Goal: Task Accomplishment & Management: Manage account settings

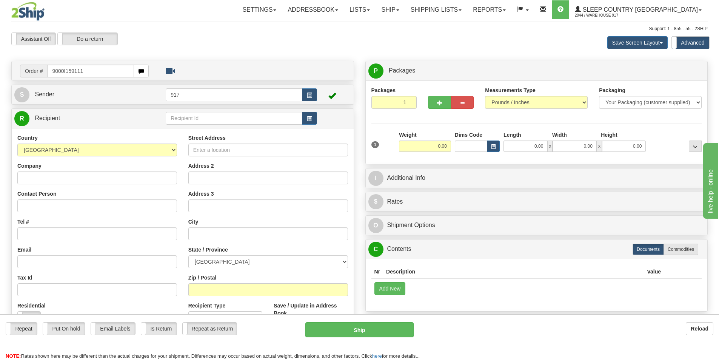
type input "9000I159111"
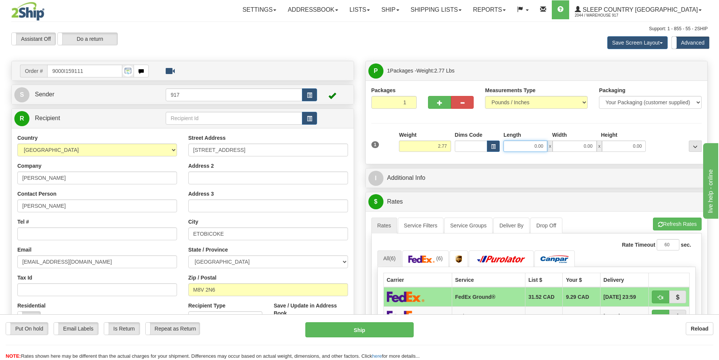
click at [532, 142] on input "0.00" at bounding box center [526, 145] width 44 height 11
type input "9.00"
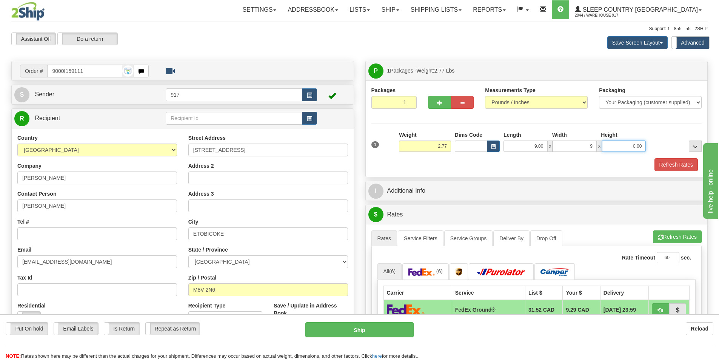
type input "9.00"
type input "8.00"
drag, startPoint x: 678, startPoint y: 170, endPoint x: 673, endPoint y: 167, distance: 5.8
click at [677, 170] on button "Refresh Rates" at bounding box center [676, 164] width 43 height 13
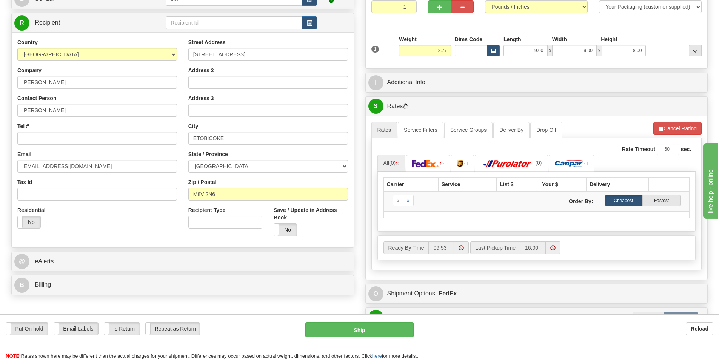
scroll to position [113, 0]
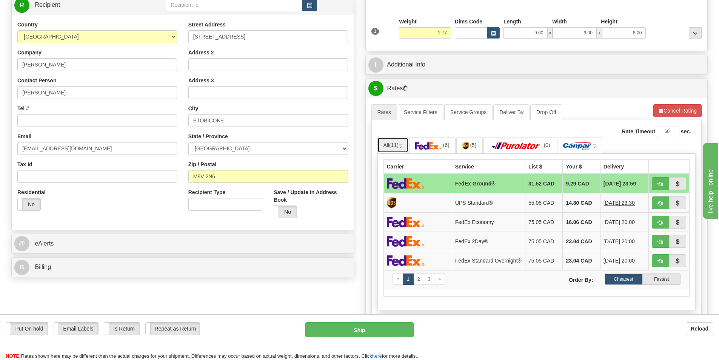
click at [390, 143] on link "All (11)" at bounding box center [392, 145] width 31 height 16
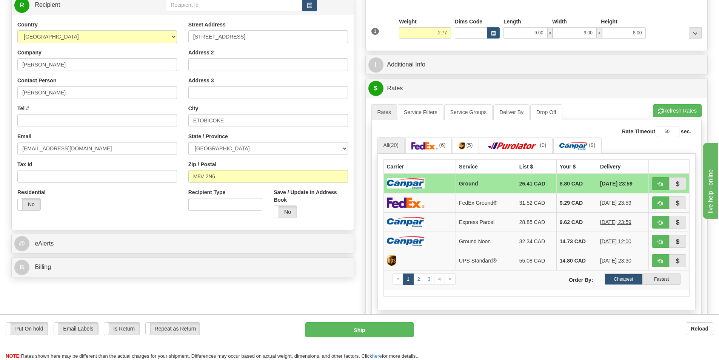
click at [437, 181] on td at bounding box center [419, 184] width 72 height 20
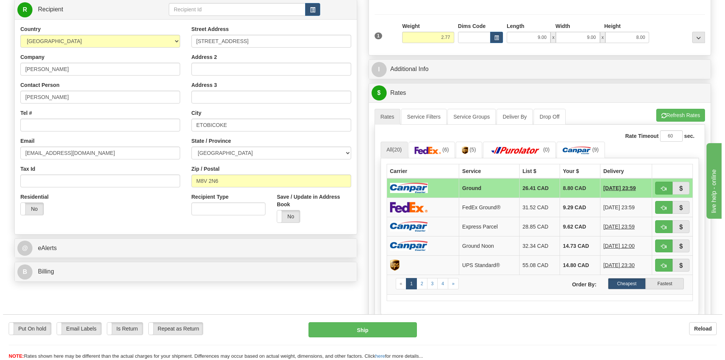
scroll to position [151, 0]
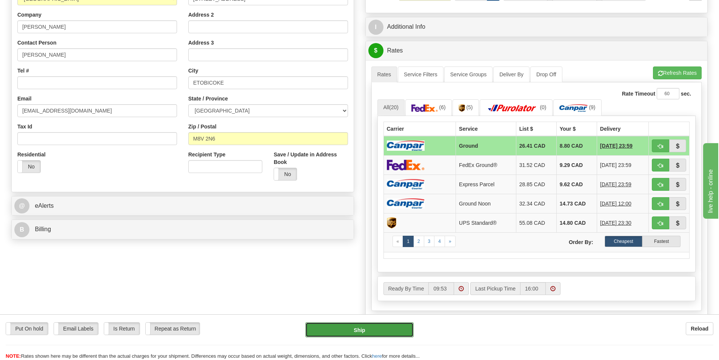
click at [356, 332] on button "Ship" at bounding box center [359, 329] width 108 height 15
type input "1"
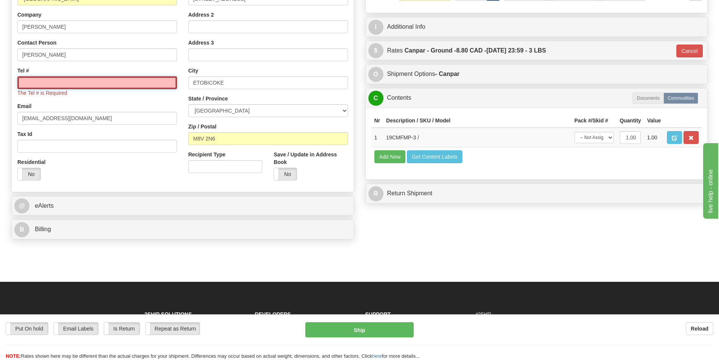
click at [121, 79] on input "Tel #" at bounding box center [97, 82] width 160 height 13
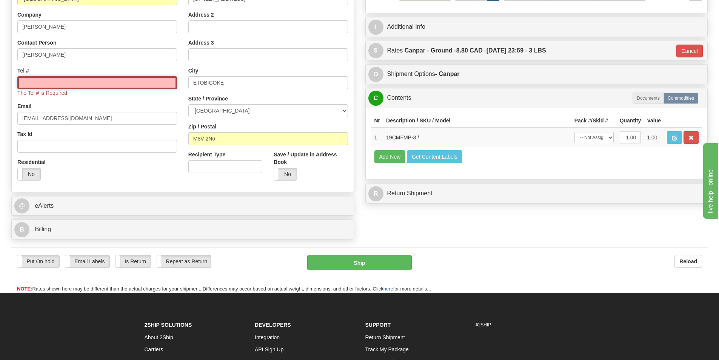
type input "1234567891"
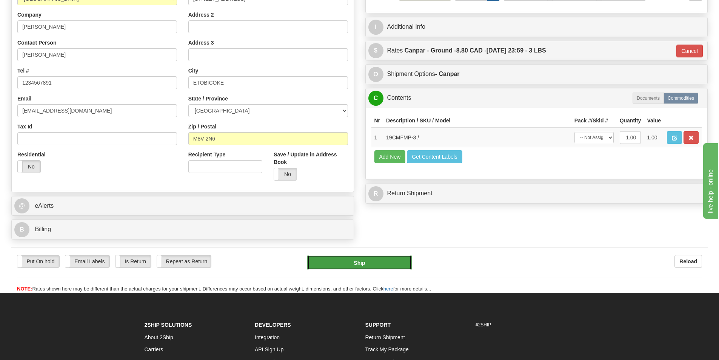
click at [371, 262] on button "Ship" at bounding box center [359, 262] width 105 height 15
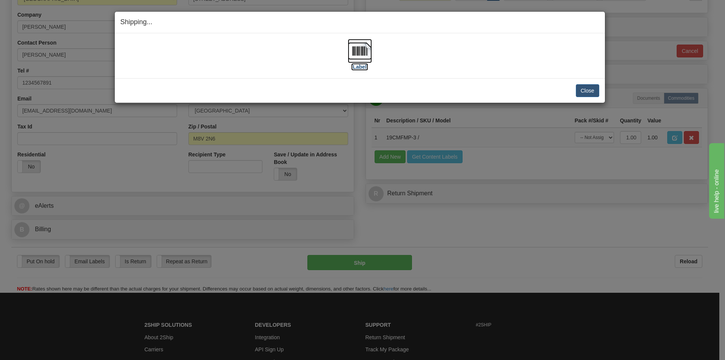
click at [361, 56] on img at bounding box center [360, 51] width 24 height 24
click at [584, 91] on button "Close" at bounding box center [587, 90] width 23 height 13
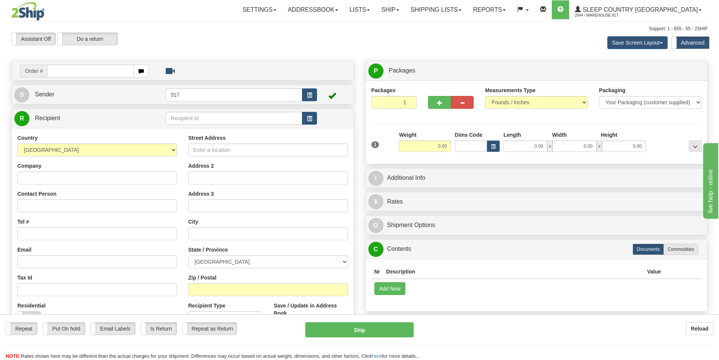
click at [76, 71] on input "text" at bounding box center [90, 71] width 87 height 13
type input "9007I159000"
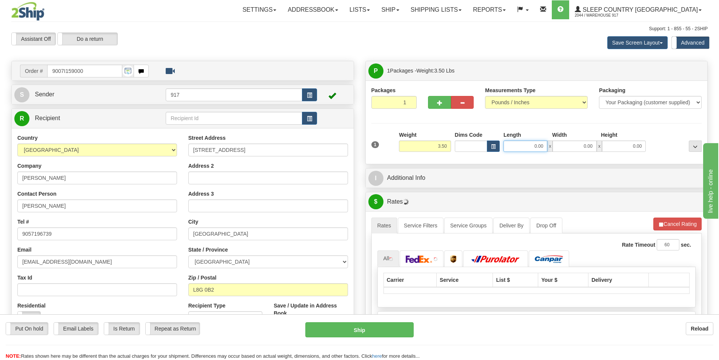
click at [516, 149] on input "0.00" at bounding box center [526, 145] width 44 height 11
type input "13.00"
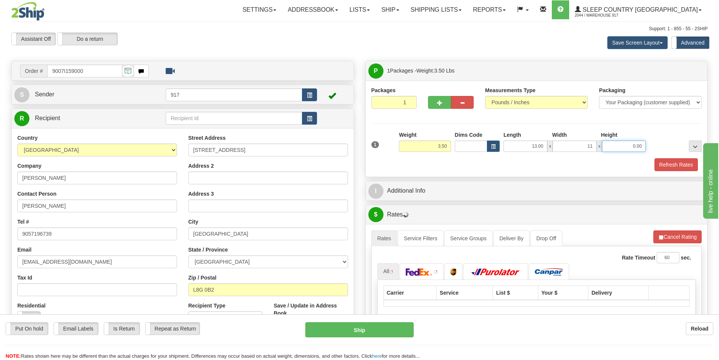
type input "11.00"
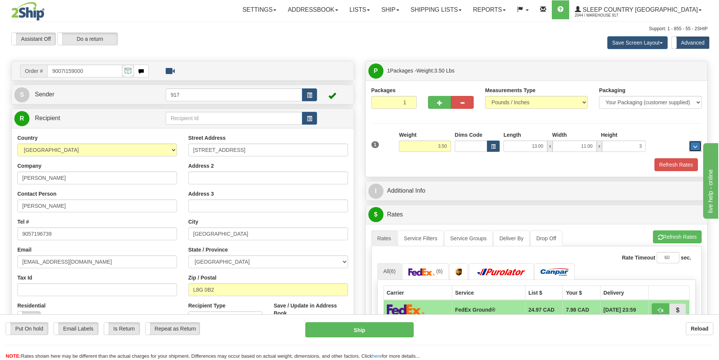
type input "3.00"
click at [670, 166] on button "Refresh Rates" at bounding box center [676, 164] width 43 height 13
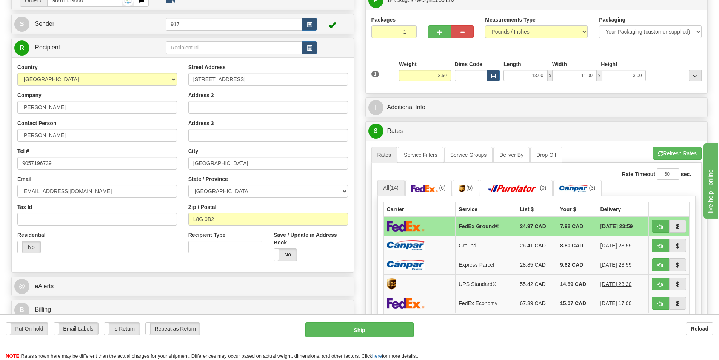
scroll to position [75, 0]
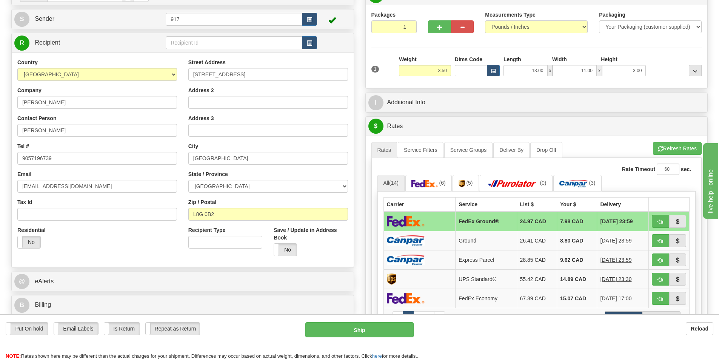
click at [436, 223] on td at bounding box center [419, 221] width 72 height 20
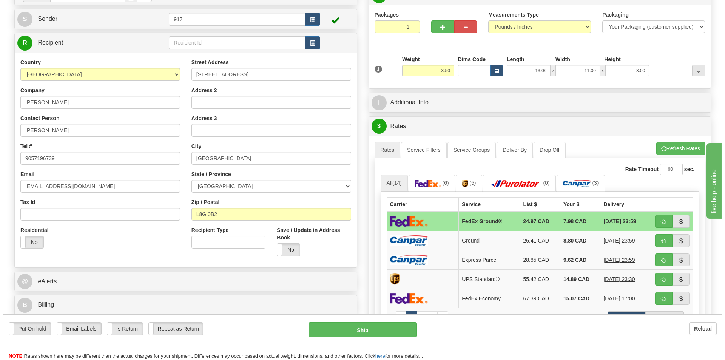
scroll to position [189, 0]
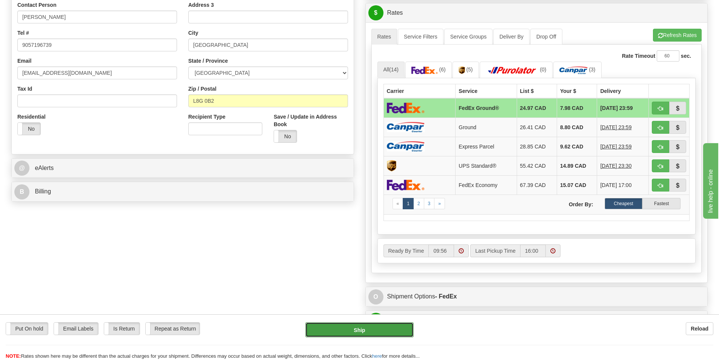
click at [340, 329] on button "Ship" at bounding box center [359, 329] width 108 height 15
type input "92"
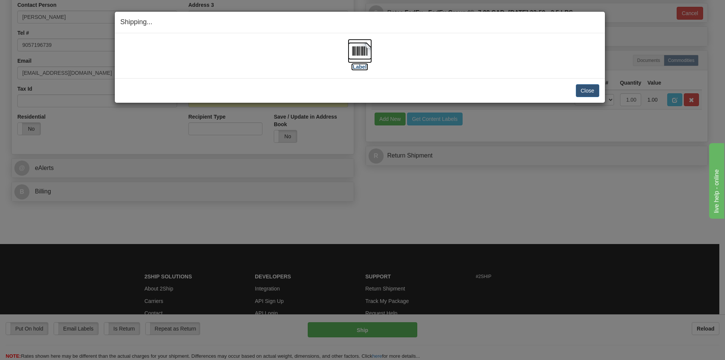
click at [352, 51] on img at bounding box center [360, 51] width 24 height 24
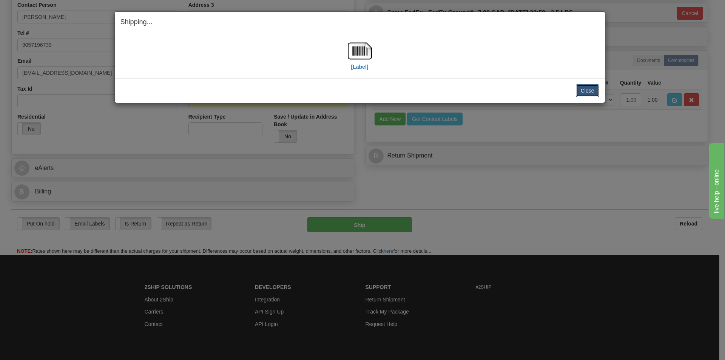
click at [586, 91] on button "Close" at bounding box center [587, 90] width 23 height 13
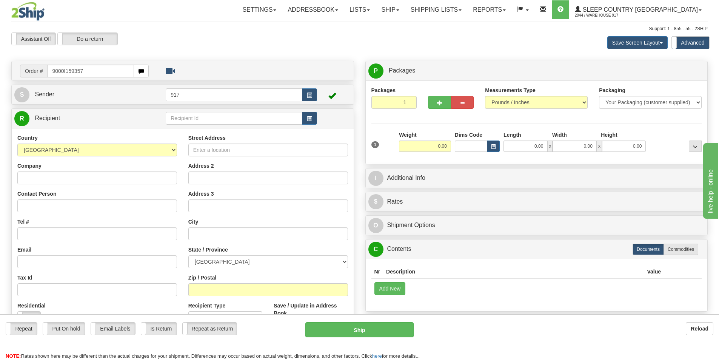
type input "9000I159357"
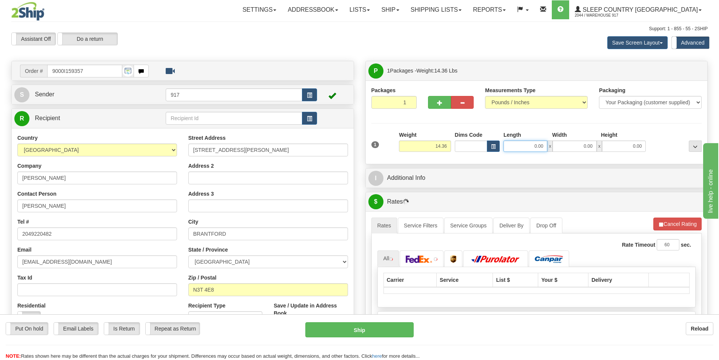
click at [536, 149] on input "0.00" at bounding box center [526, 145] width 44 height 11
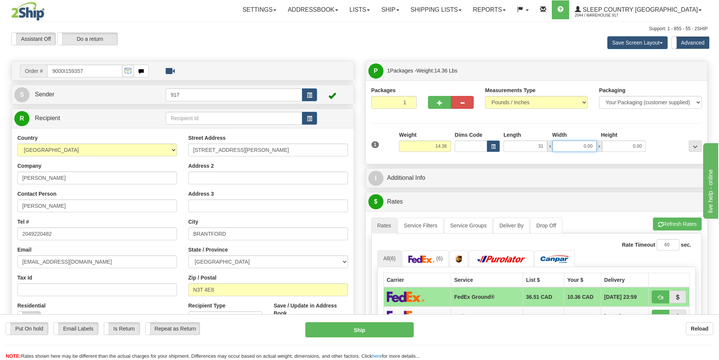
type input "31.00"
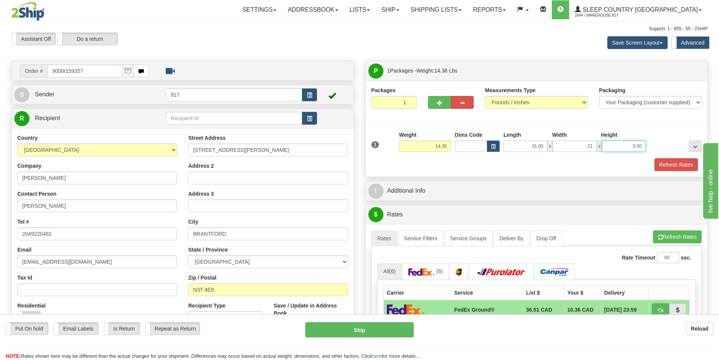
type input "21.00"
type input "8.00"
click at [673, 168] on button "Refresh Rates" at bounding box center [676, 164] width 43 height 13
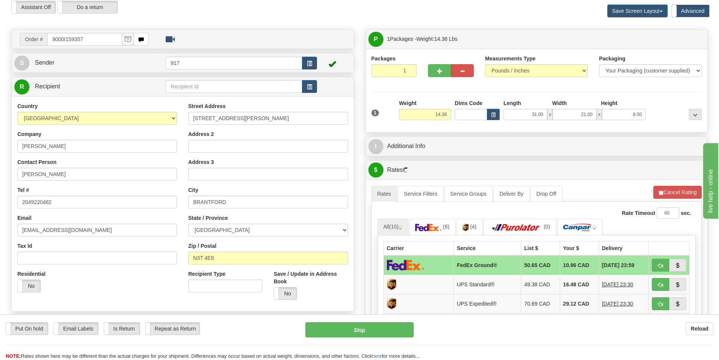
scroll to position [75, 0]
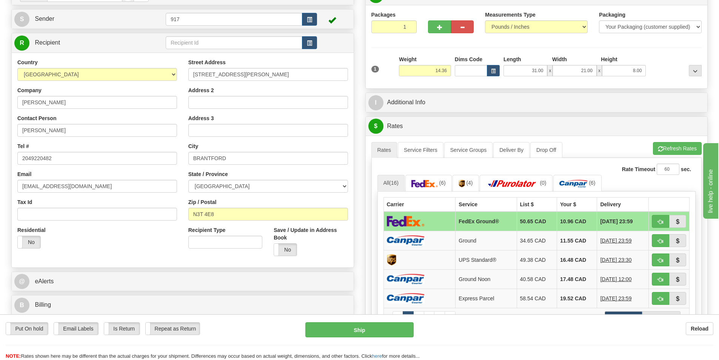
click at [421, 219] on img at bounding box center [406, 221] width 38 height 11
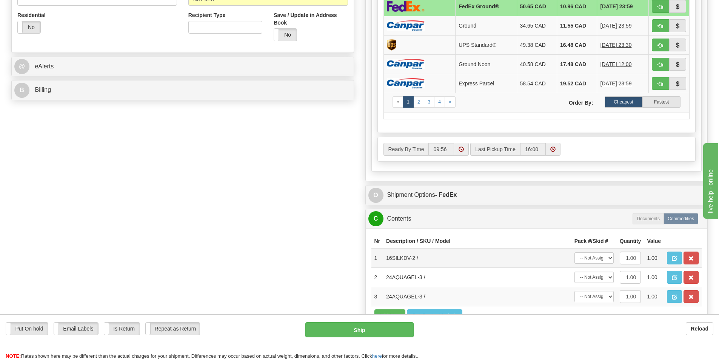
scroll to position [302, 0]
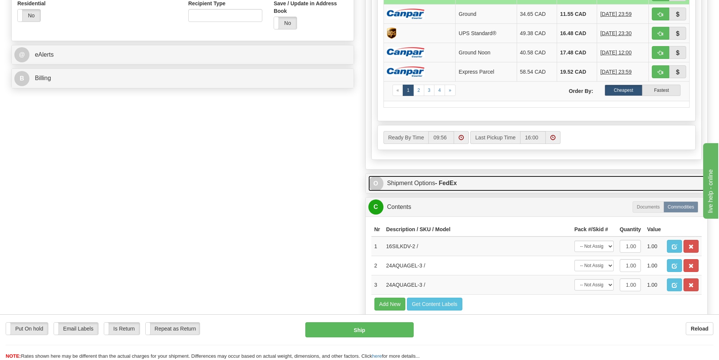
click at [430, 184] on link "O Shipment Options - FedEx" at bounding box center [536, 183] width 337 height 15
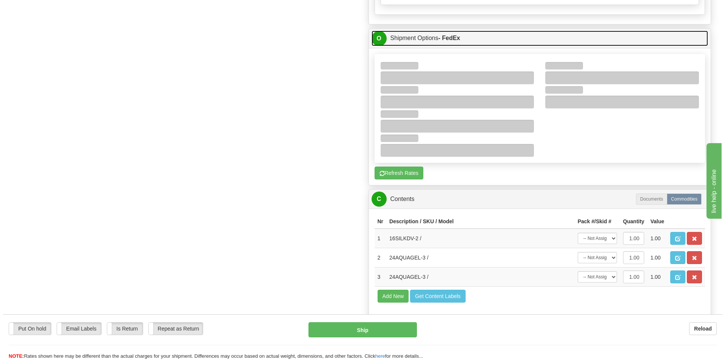
scroll to position [453, 0]
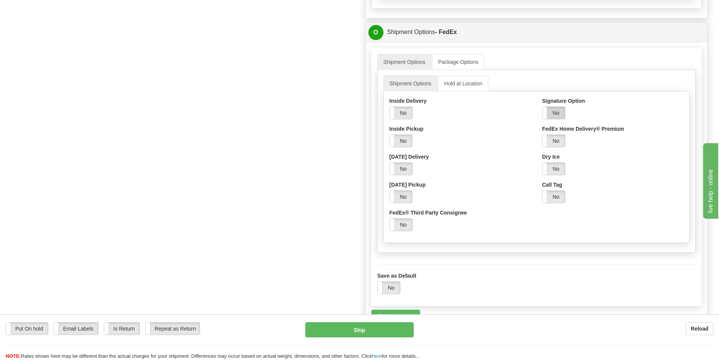
click at [551, 115] on label "No" at bounding box center [553, 113] width 23 height 12
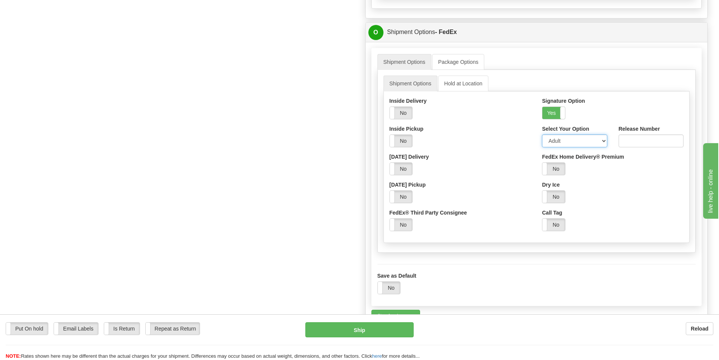
click at [563, 142] on select "Adult Direct Indirect No Signature Required Service Default" at bounding box center [574, 140] width 65 height 13
select select "2"
click at [542, 134] on select "Adult Direct Indirect No Signature Required Service Default" at bounding box center [574, 140] width 65 height 13
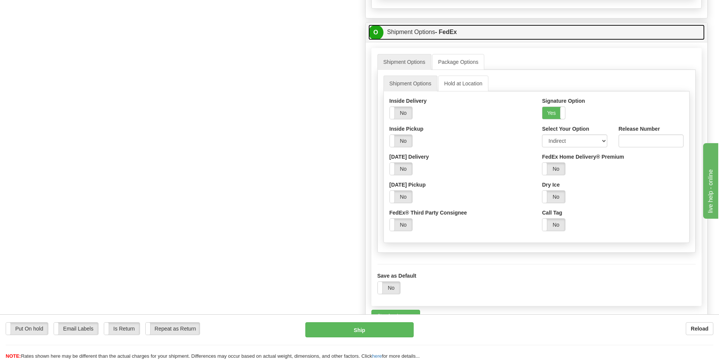
click at [474, 30] on link "O Shipment Options - FedEx" at bounding box center [536, 32] width 337 height 15
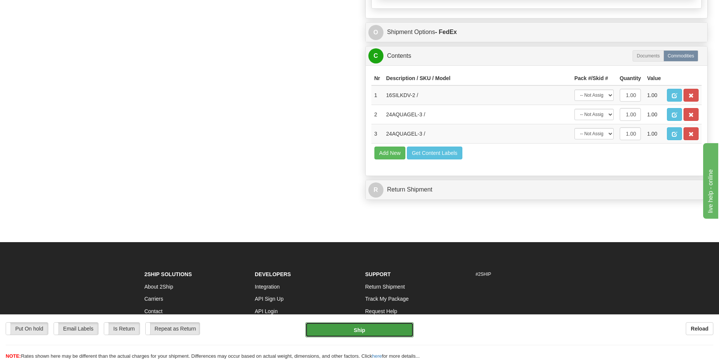
click at [372, 328] on button "Ship" at bounding box center [359, 329] width 108 height 15
type input "92"
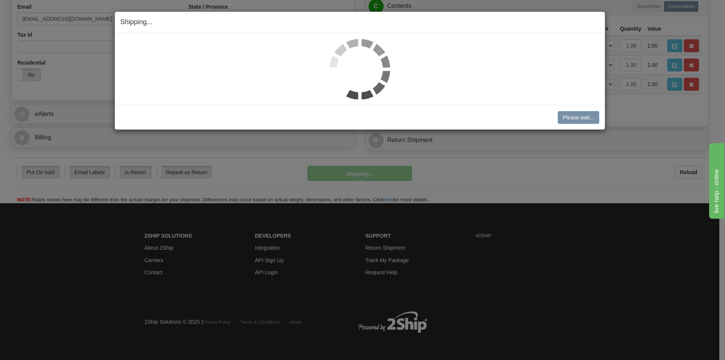
scroll to position [243, 0]
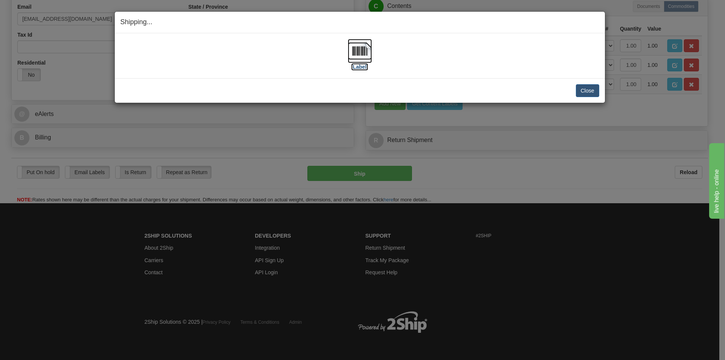
click at [357, 60] on img at bounding box center [360, 51] width 24 height 24
drag, startPoint x: 588, startPoint y: 88, endPoint x: 584, endPoint y: 87, distance: 3.8
click at [588, 88] on button "Close" at bounding box center [587, 90] width 23 height 13
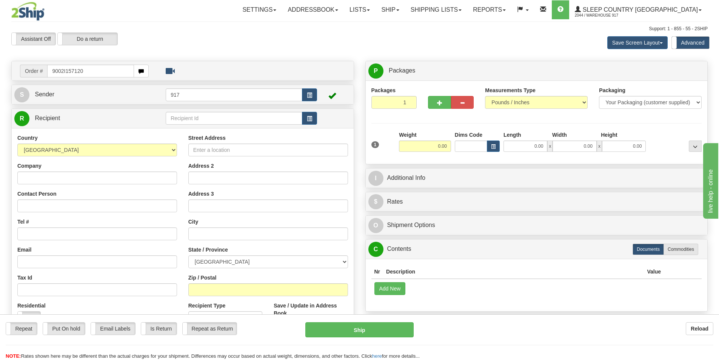
type input "9002I157120"
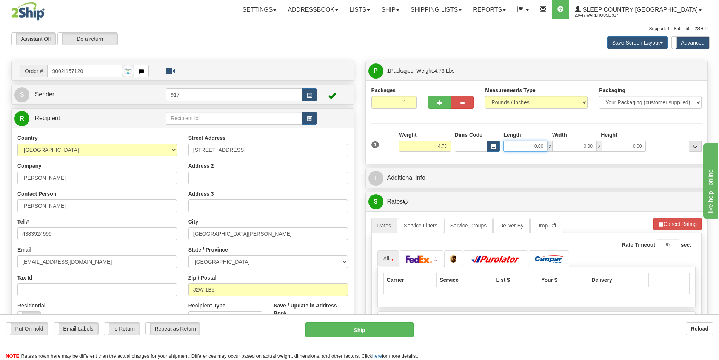
click at [528, 148] on input "0.00" at bounding box center [526, 145] width 44 height 11
type input "14.00"
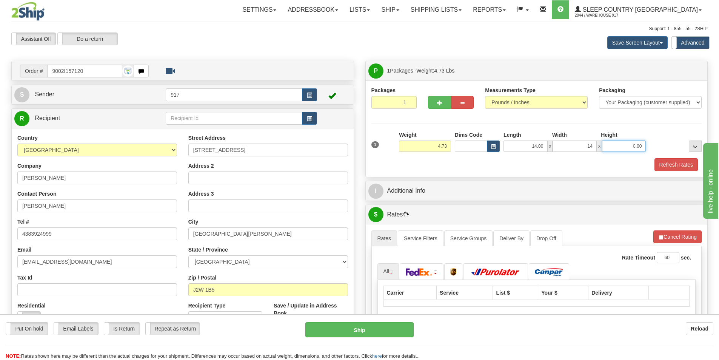
type input "14.00"
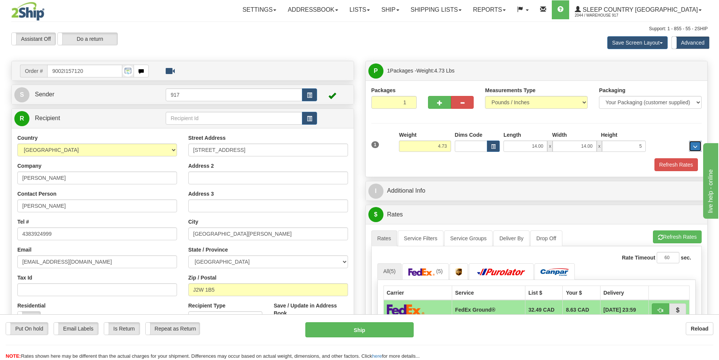
type input "5.00"
click at [673, 168] on button "Refresh Rates" at bounding box center [676, 164] width 43 height 13
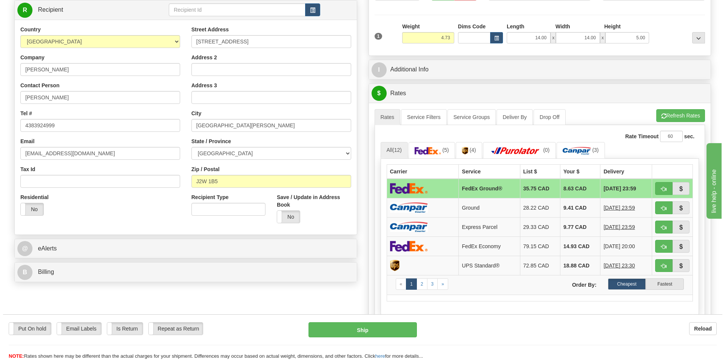
scroll to position [113, 0]
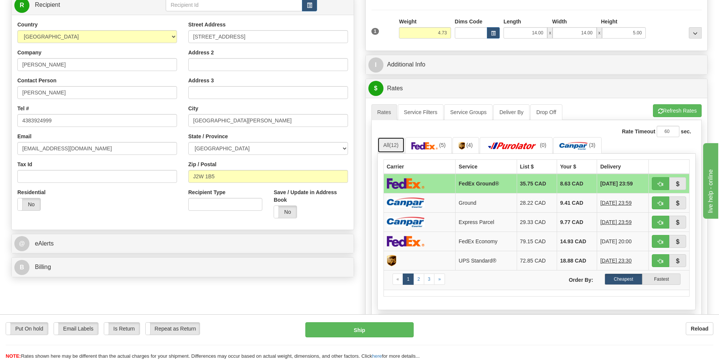
click at [385, 145] on link "All (12)" at bounding box center [390, 145] width 27 height 16
click at [451, 183] on td at bounding box center [419, 184] width 72 height 20
click at [342, 327] on button "Ship" at bounding box center [359, 329] width 108 height 15
type input "92"
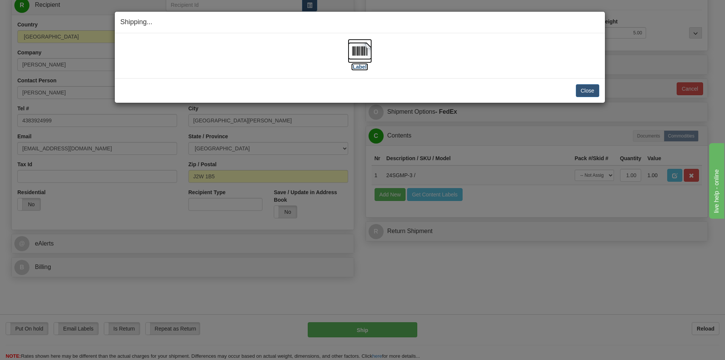
click at [367, 49] on img at bounding box center [360, 51] width 24 height 24
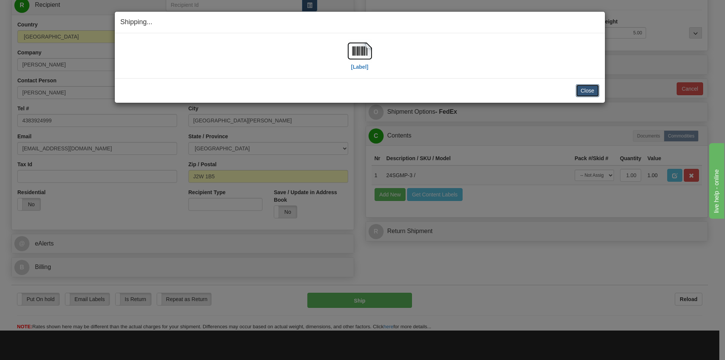
click at [588, 87] on button "Close" at bounding box center [587, 90] width 23 height 13
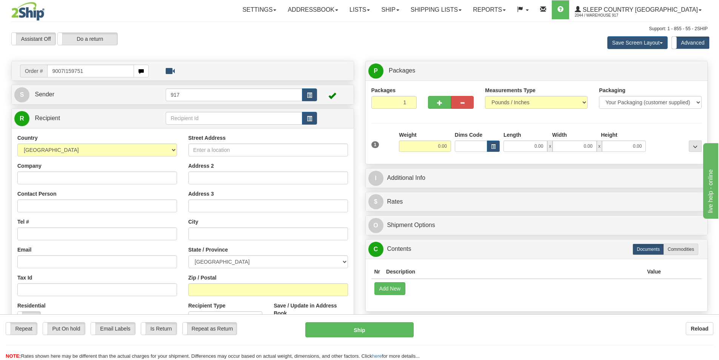
type input "9007I159751"
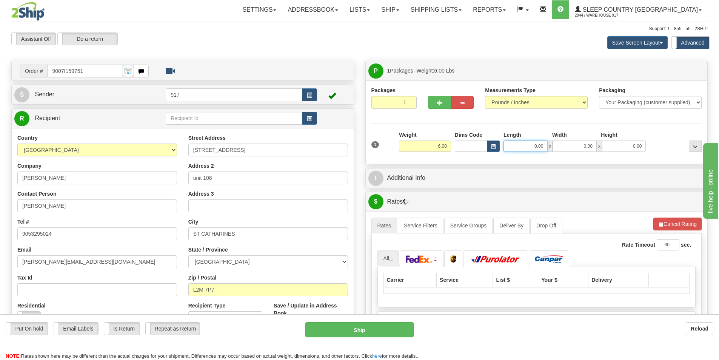
click at [527, 145] on input "0.00" at bounding box center [526, 145] width 44 height 11
type input "11.00"
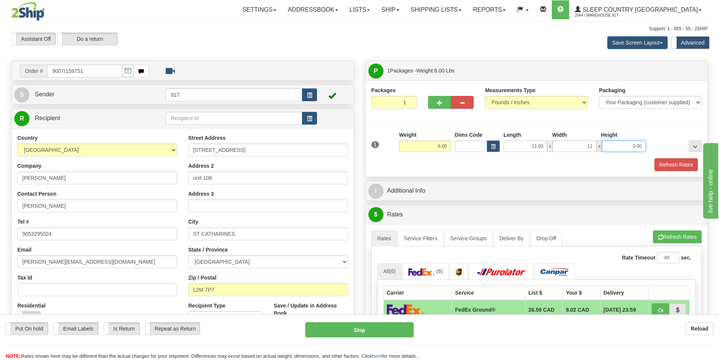
type input "11.00"
type input "10.00"
click at [675, 159] on button "Refresh Rates" at bounding box center [676, 164] width 43 height 13
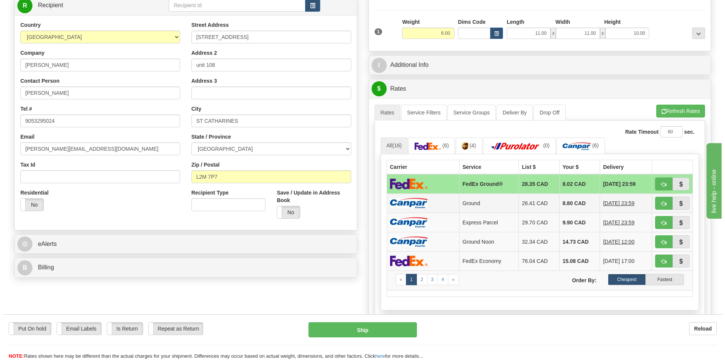
scroll to position [113, 0]
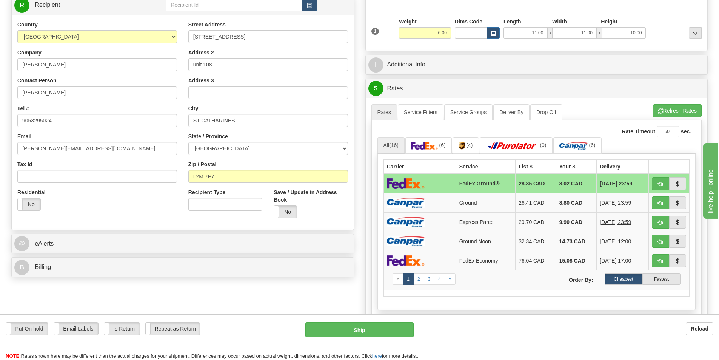
click at [459, 184] on td "FedEx Ground®" at bounding box center [485, 184] width 59 height 20
click at [348, 333] on button "Ship" at bounding box center [359, 329] width 108 height 15
type input "92"
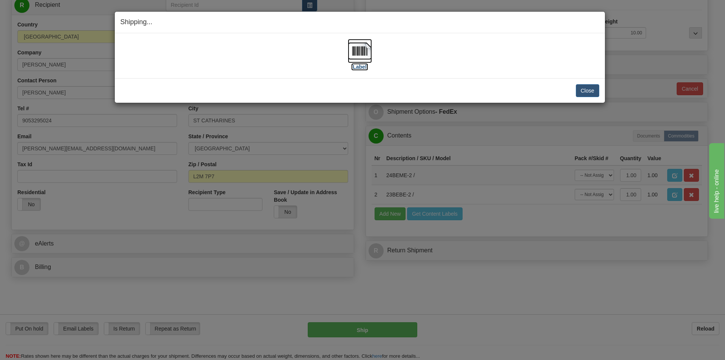
click at [363, 63] on label "[Label]" at bounding box center [359, 67] width 17 height 8
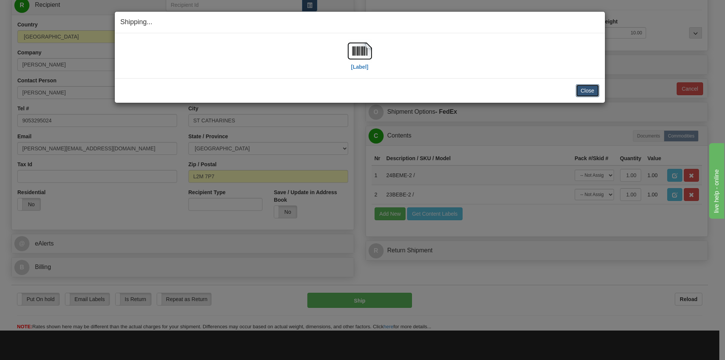
click at [581, 89] on button "Close" at bounding box center [587, 90] width 23 height 13
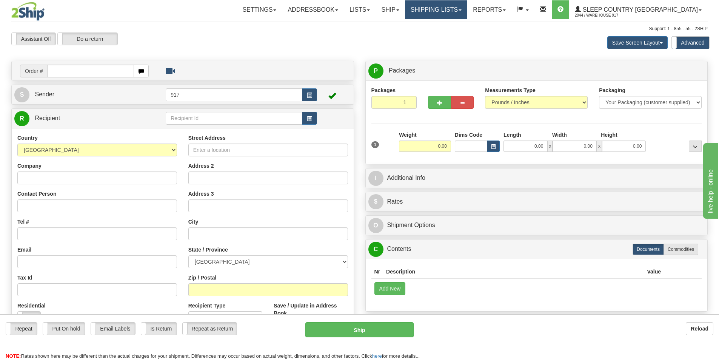
click at [467, 8] on link "Shipping lists" at bounding box center [436, 9] width 62 height 19
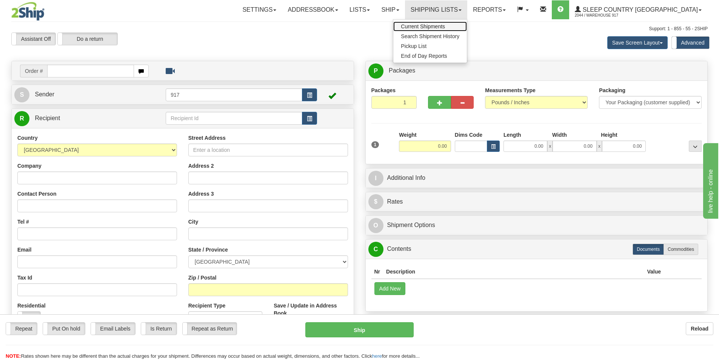
click at [445, 24] on span "Current Shipments" at bounding box center [423, 26] width 44 height 6
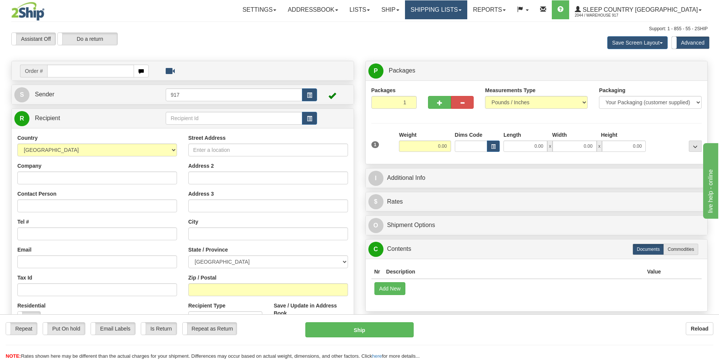
click at [455, 12] on link "Shipping lists" at bounding box center [436, 9] width 62 height 19
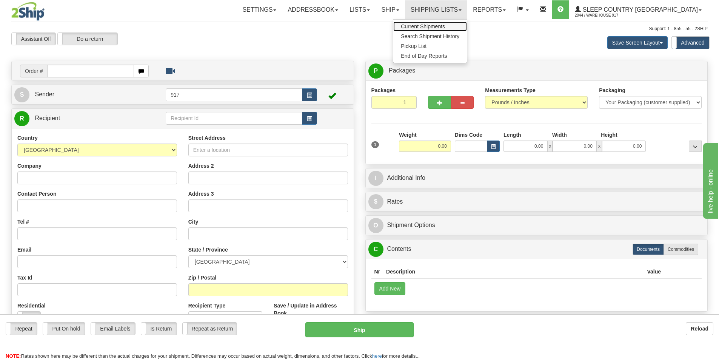
click at [445, 25] on span "Current Shipments" at bounding box center [423, 26] width 44 height 6
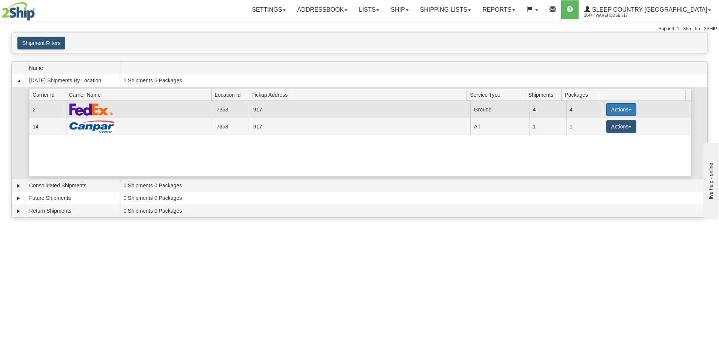
click at [611, 112] on button "Actions" at bounding box center [621, 109] width 30 height 13
click at [604, 138] on link "Close" at bounding box center [606, 134] width 60 height 10
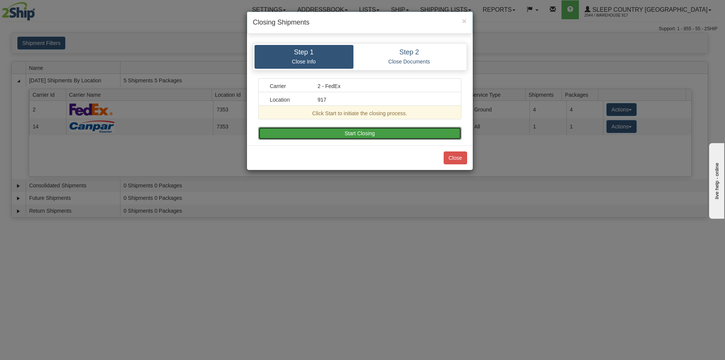
click at [339, 132] on button "Start Closing" at bounding box center [359, 133] width 203 height 13
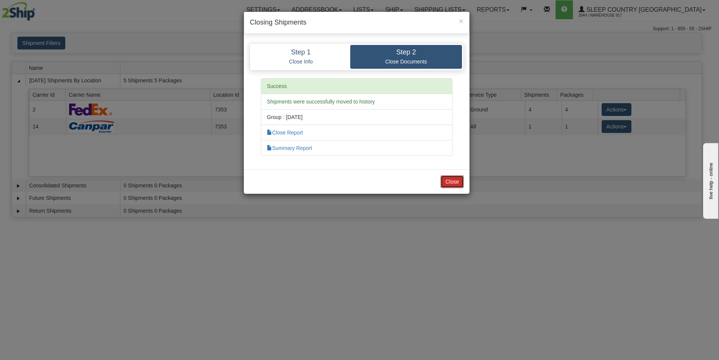
click at [456, 177] on button "Close" at bounding box center [451, 181] width 23 height 13
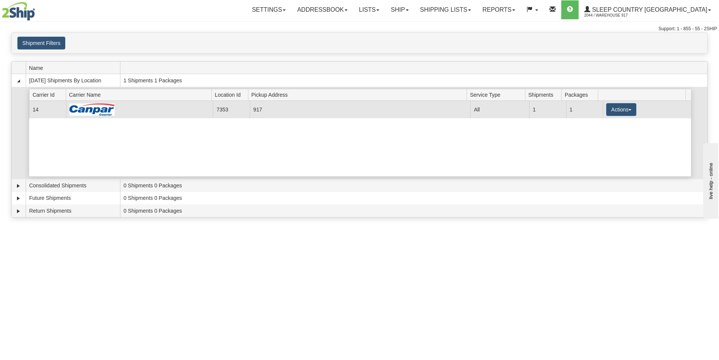
click at [596, 109] on td "1" at bounding box center [584, 109] width 37 height 17
click at [614, 110] on button "Actions" at bounding box center [621, 109] width 30 height 13
click at [599, 134] on span "Close" at bounding box center [591, 133] width 17 height 5
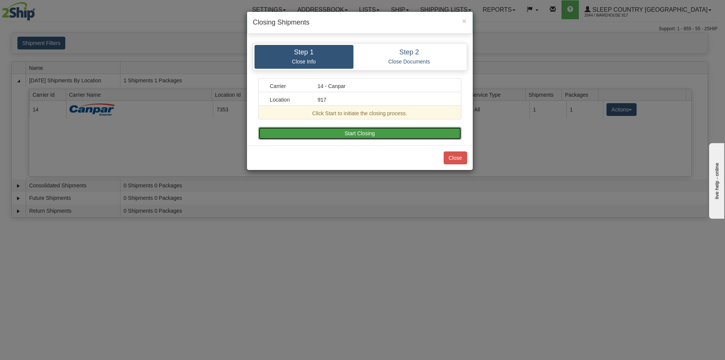
click at [401, 127] on button "Start Closing" at bounding box center [359, 133] width 203 height 13
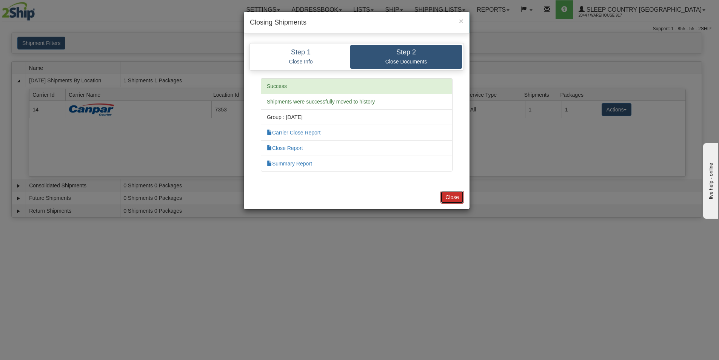
click at [448, 196] on button "Close" at bounding box center [451, 197] width 23 height 13
